Goal: Consume media (video, audio)

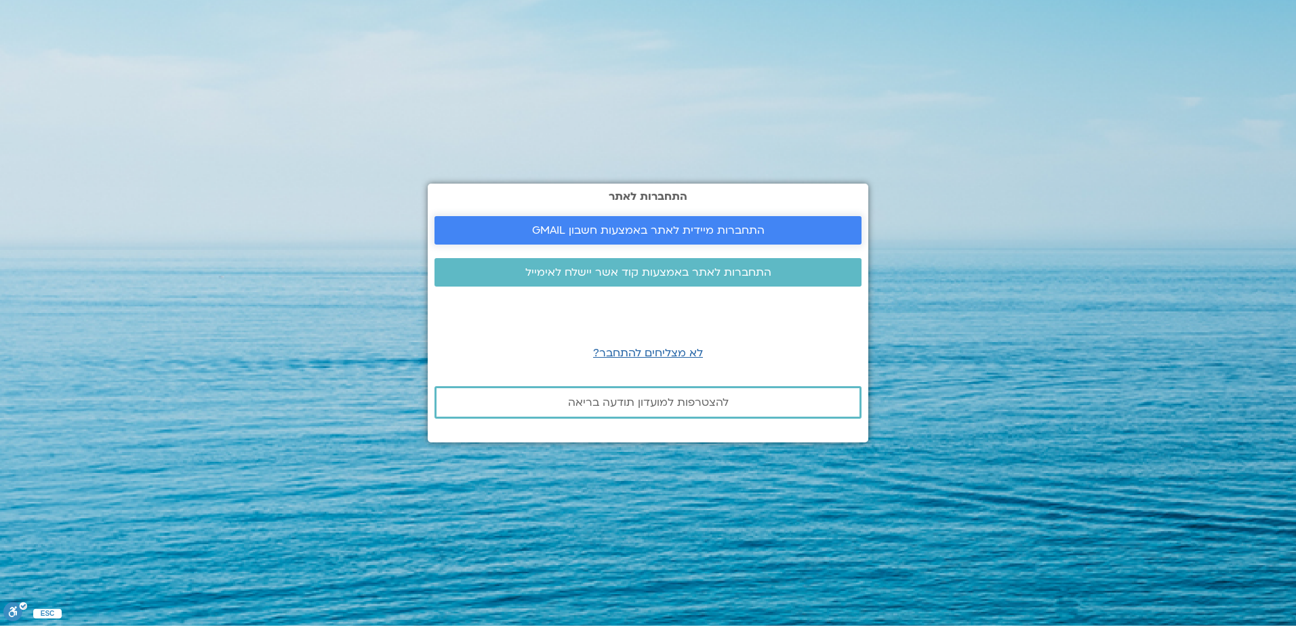
click at [623, 230] on span "התחברות מיידית לאתר באמצעות חשבון GMAIL" at bounding box center [648, 230] width 232 height 12
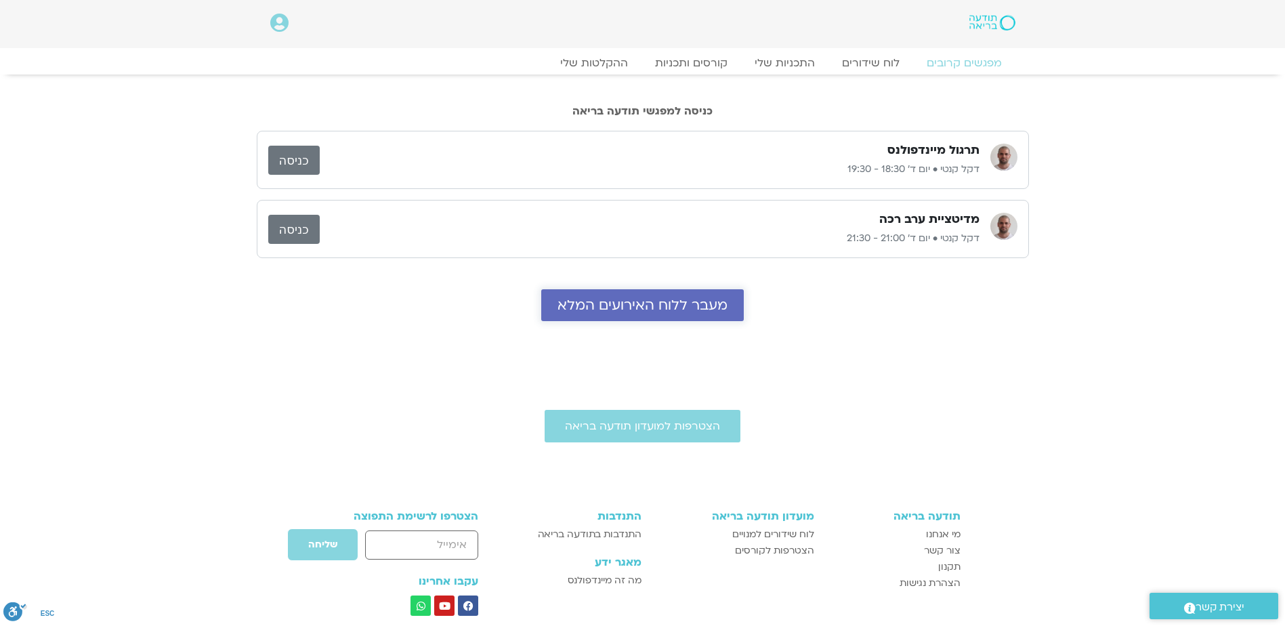
click at [641, 302] on span "מעבר ללוח האירועים המלא" at bounding box center [643, 305] width 170 height 16
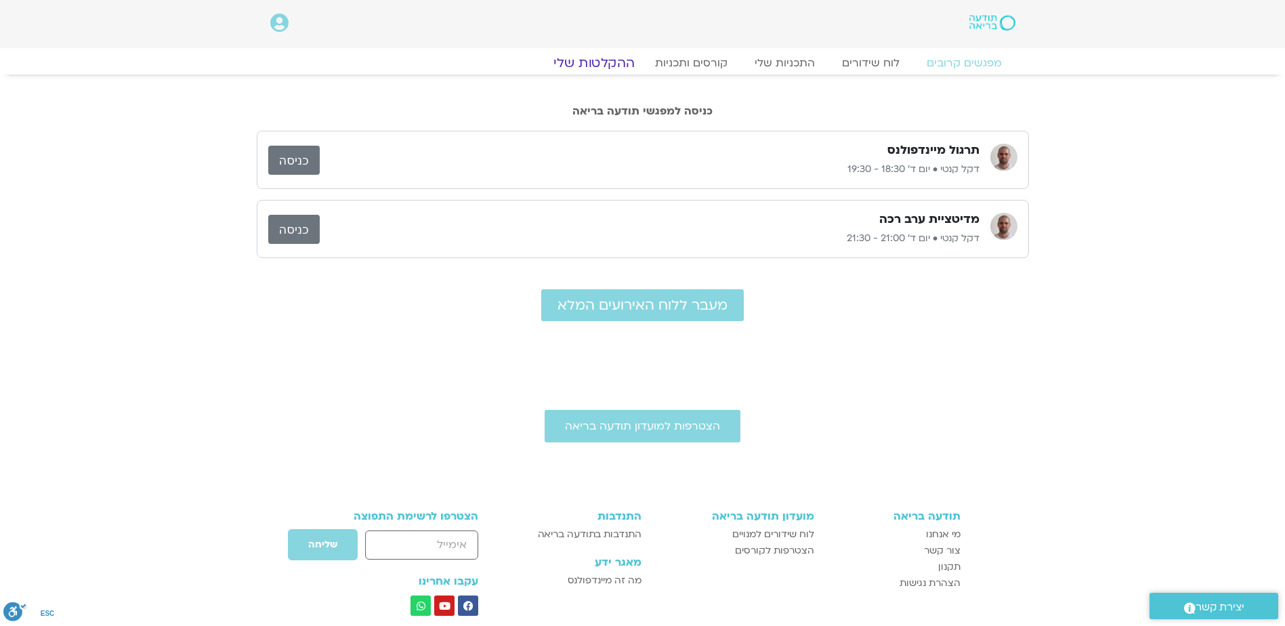
click at [596, 61] on link "ההקלטות שלי" at bounding box center [594, 63] width 114 height 16
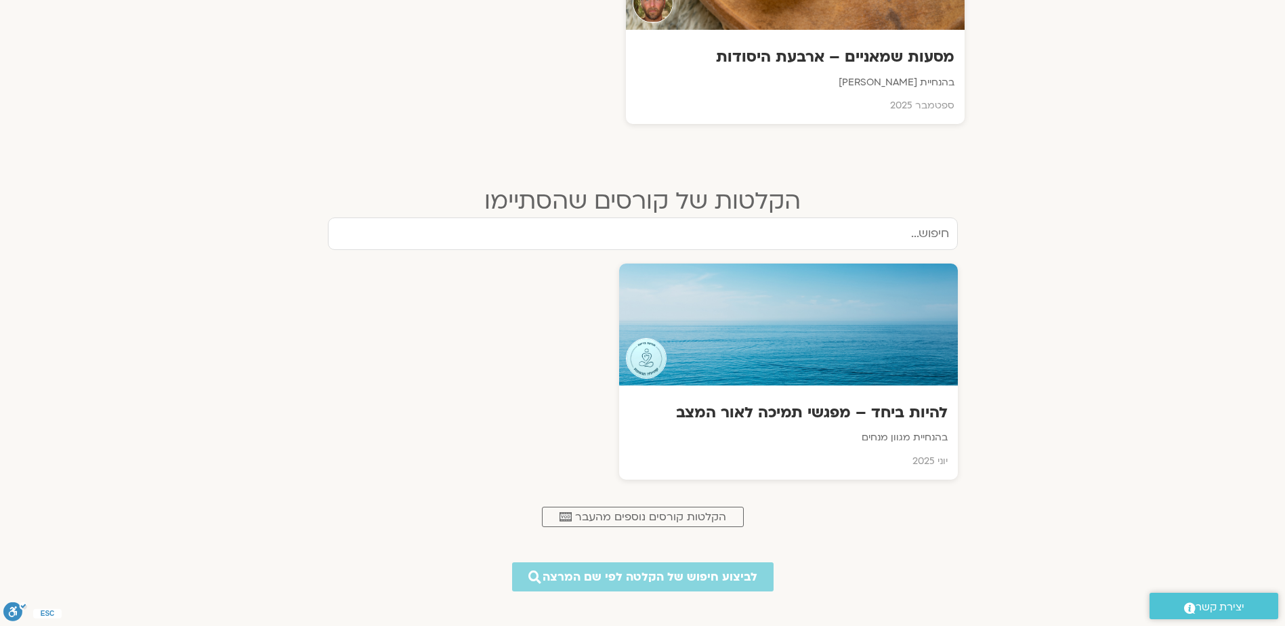
scroll to position [474, 0]
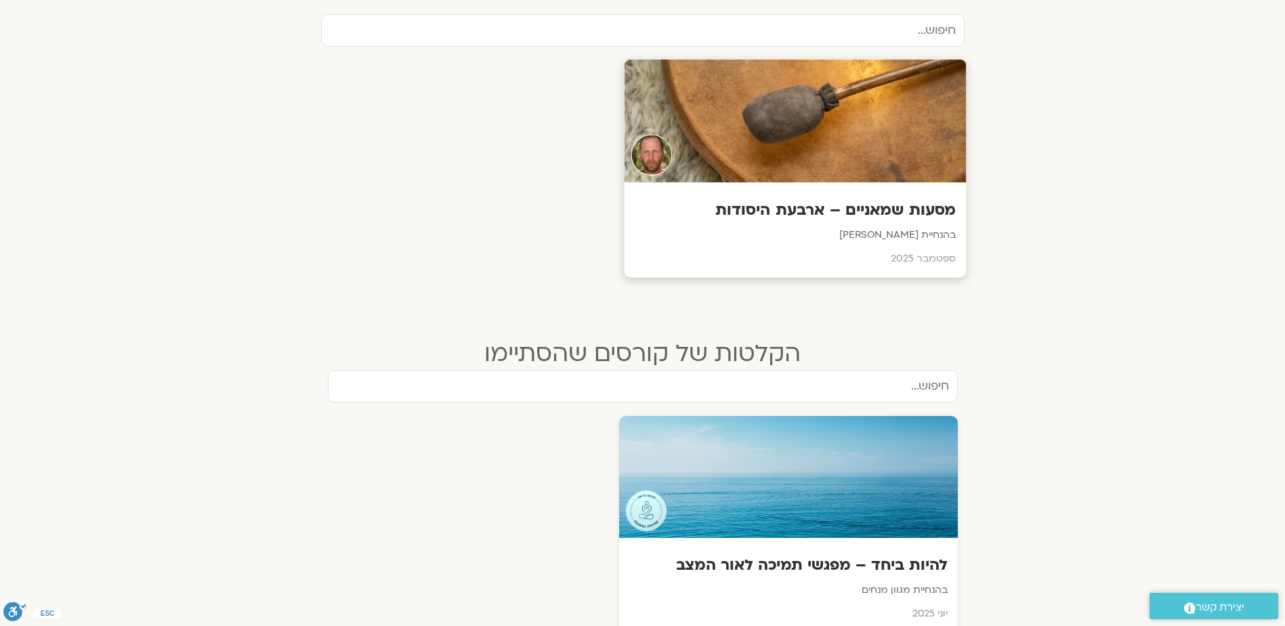
click at [787, 157] on div at bounding box center [795, 121] width 342 height 123
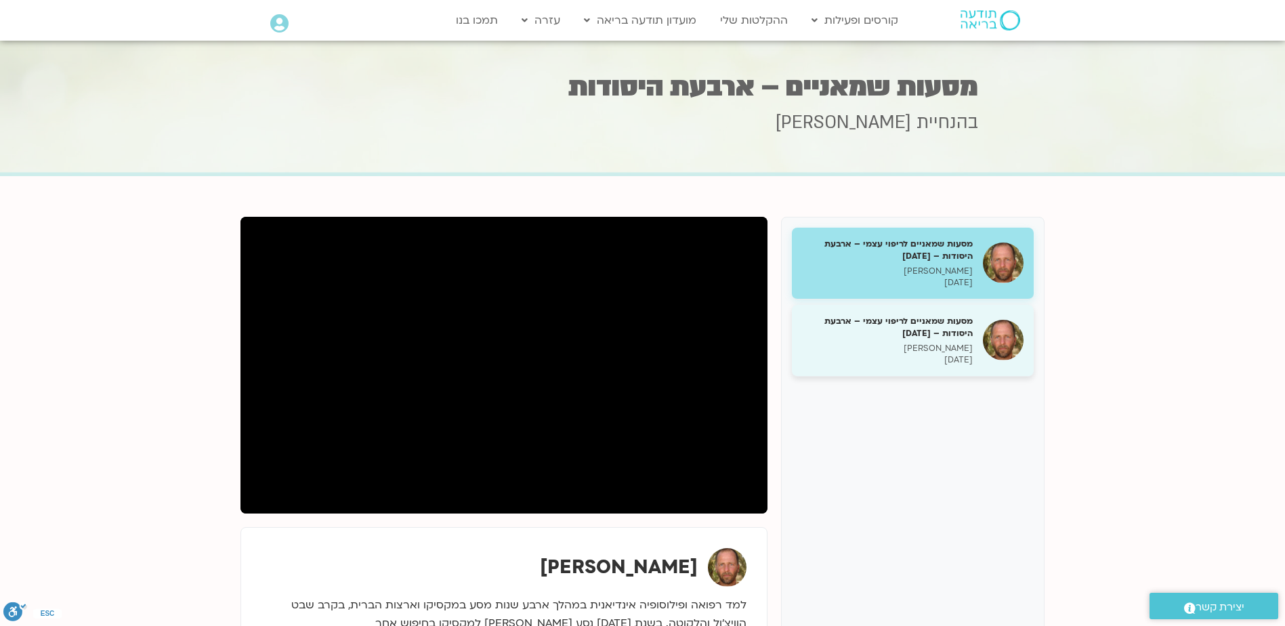
click at [911, 331] on h5 "מסעות שמאניים לריפוי עצמי – ארבעת היסודות – [DATE]" at bounding box center [887, 327] width 171 height 24
